Goal: Information Seeking & Learning: Learn about a topic

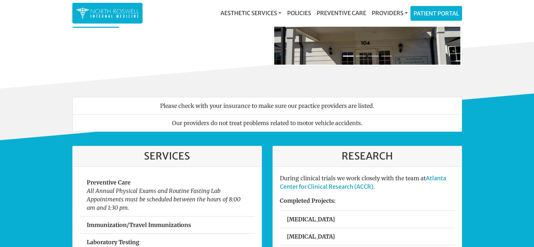
scroll to position [180, 0]
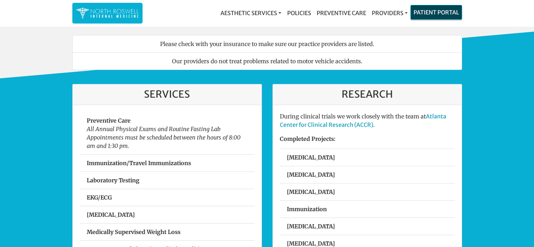
click at [438, 18] on link "Patient Portal" at bounding box center [436, 12] width 51 height 14
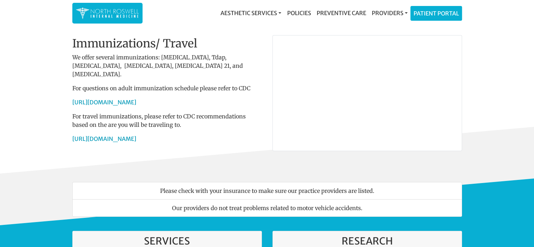
scroll to position [32, 0]
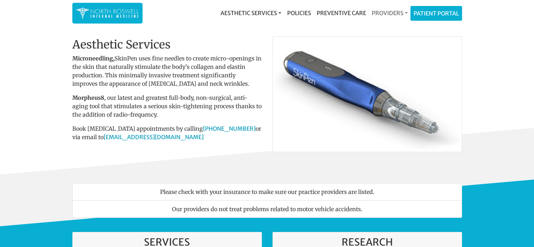
click at [382, 13] on link "Providers" at bounding box center [389, 13] width 41 height 14
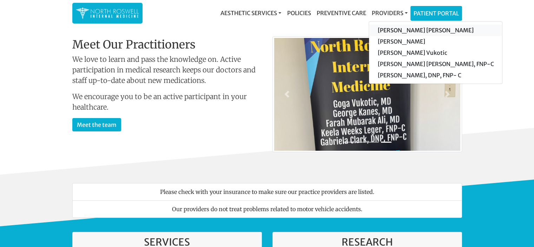
click at [396, 34] on link "[PERSON_NAME] [PERSON_NAME]" at bounding box center [435, 30] width 133 height 11
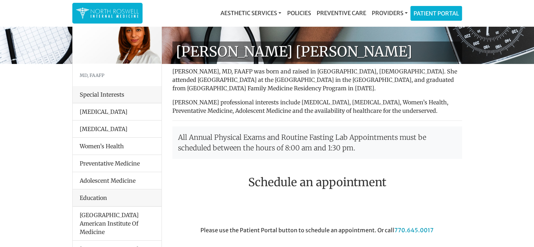
scroll to position [24, 0]
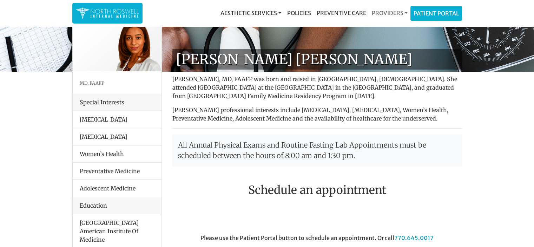
click at [390, 11] on link "Providers" at bounding box center [389, 13] width 41 height 14
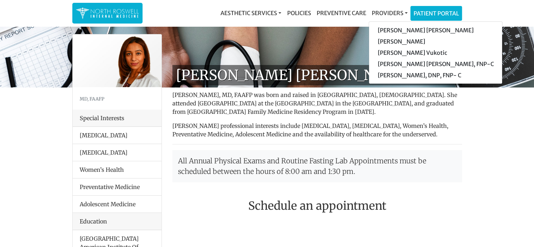
scroll to position [0, 0]
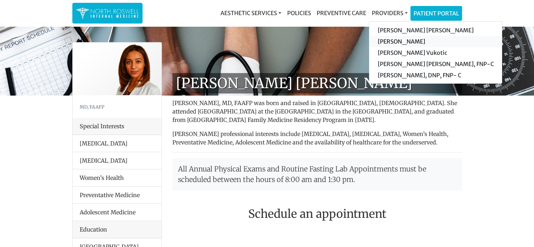
click at [410, 40] on link "[PERSON_NAME]" at bounding box center [435, 41] width 133 height 11
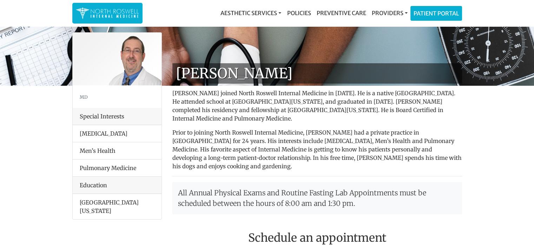
scroll to position [9, 0]
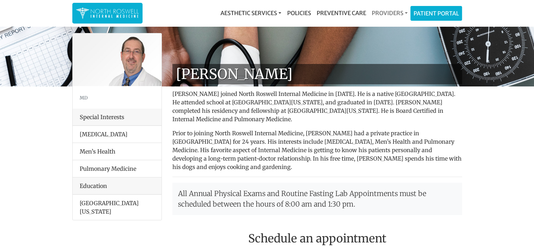
click at [395, 14] on link "Providers" at bounding box center [389, 13] width 41 height 14
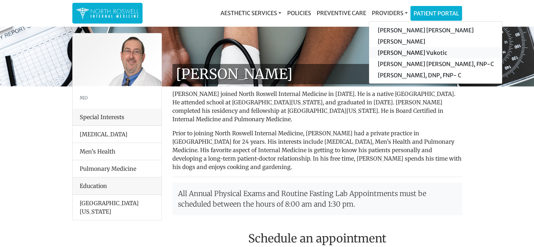
click at [402, 52] on link "[PERSON_NAME] Vukotic" at bounding box center [435, 52] width 133 height 11
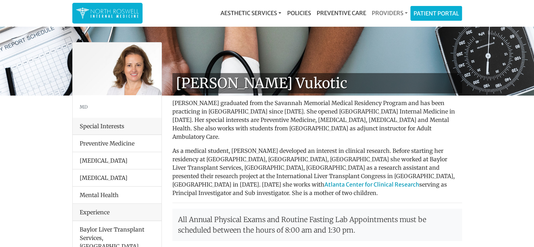
click at [392, 17] on link "Providers" at bounding box center [389, 13] width 41 height 14
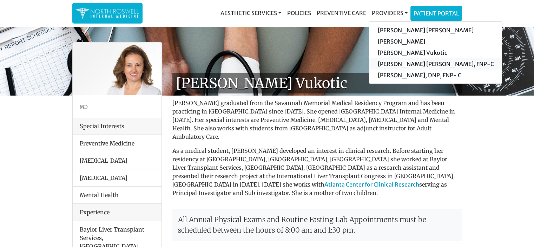
click at [399, 61] on link "[PERSON_NAME] [PERSON_NAME], FNP-C" at bounding box center [435, 63] width 133 height 11
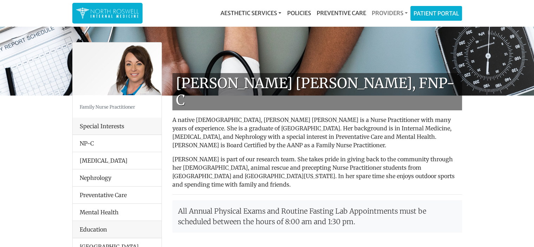
click at [388, 18] on link "Providers" at bounding box center [389, 13] width 41 height 14
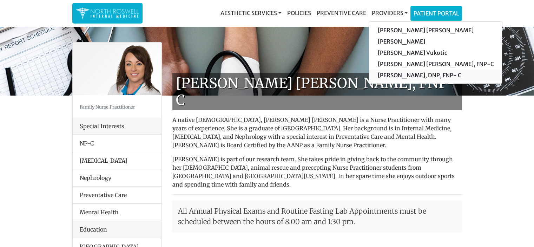
click at [395, 74] on link "[PERSON_NAME], DNP, FNP- C" at bounding box center [435, 75] width 133 height 11
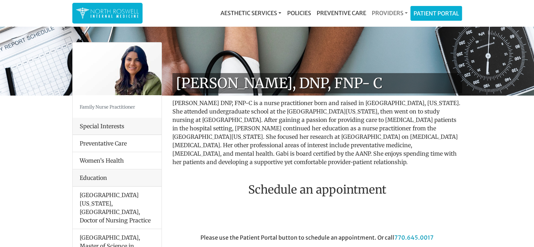
click at [395, 15] on link "Providers" at bounding box center [389, 13] width 41 height 14
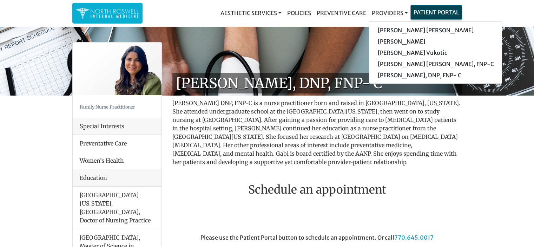
click at [439, 11] on link "Patient Portal" at bounding box center [436, 12] width 51 height 14
